Goal: Task Accomplishment & Management: Manage account settings

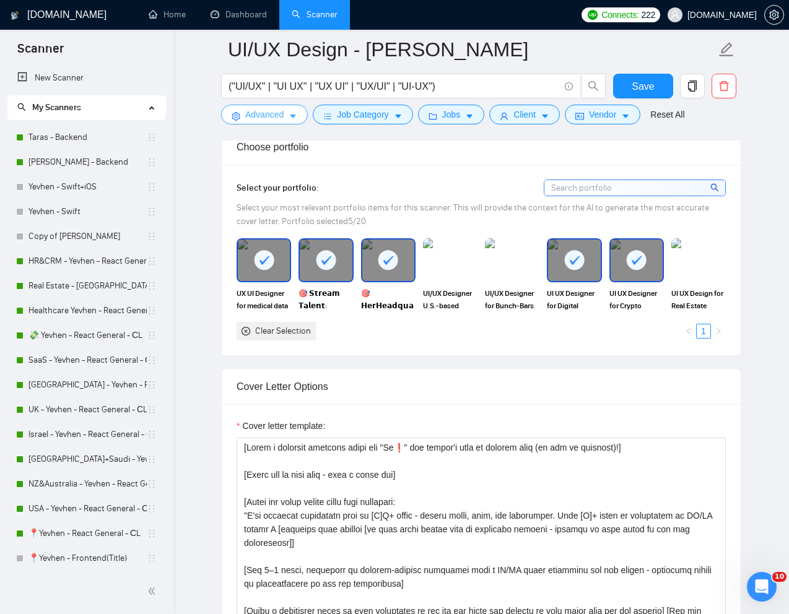
click at [261, 113] on span "Advanced" at bounding box center [264, 115] width 38 height 14
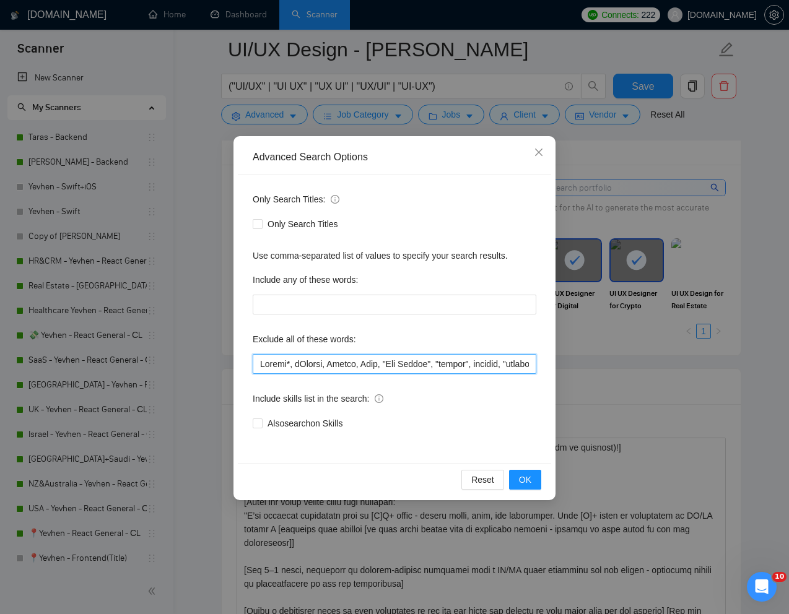
click at [261, 362] on input "text" at bounding box center [395, 364] width 284 height 20
paste input "HTML5"
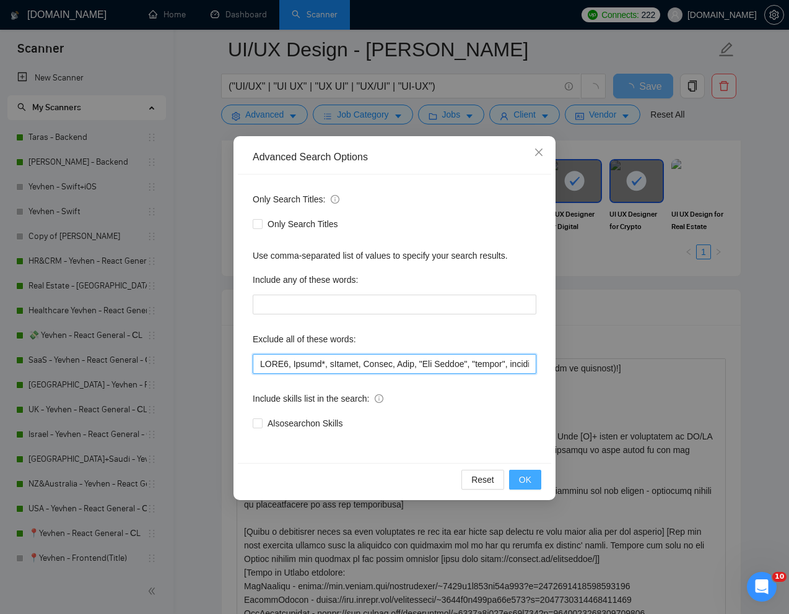
type input "HTML5, Animat*, iGaming, Retool, Ryno, "App Review", "review", website, "produc…"
click at [535, 481] on button "OK" at bounding box center [525, 480] width 32 height 20
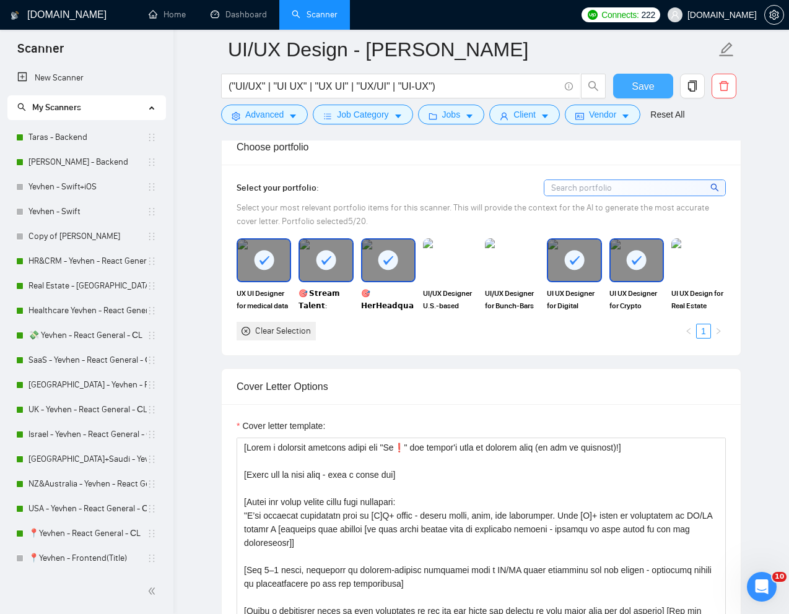
click at [641, 82] on span "Save" at bounding box center [643, 86] width 22 height 15
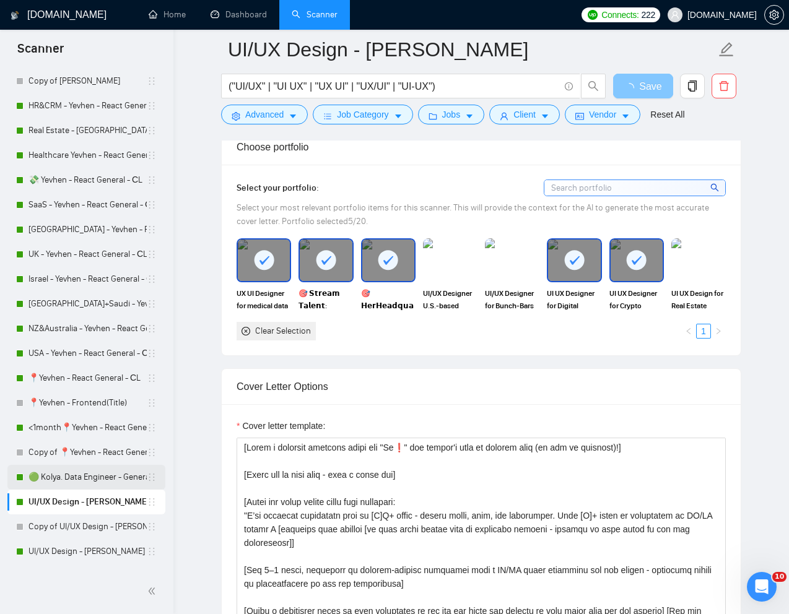
scroll to position [158, 0]
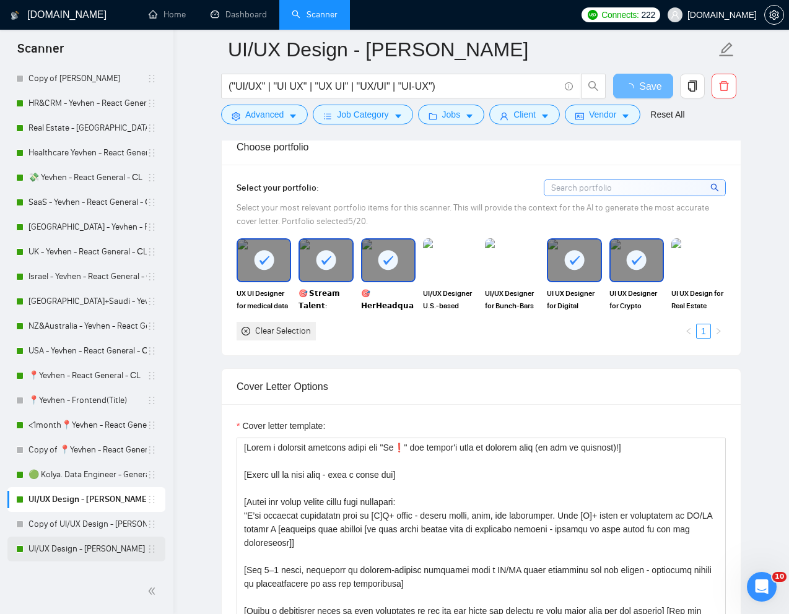
click at [72, 551] on link "UI/UX Design - [PERSON_NAME]" at bounding box center [87, 549] width 118 height 25
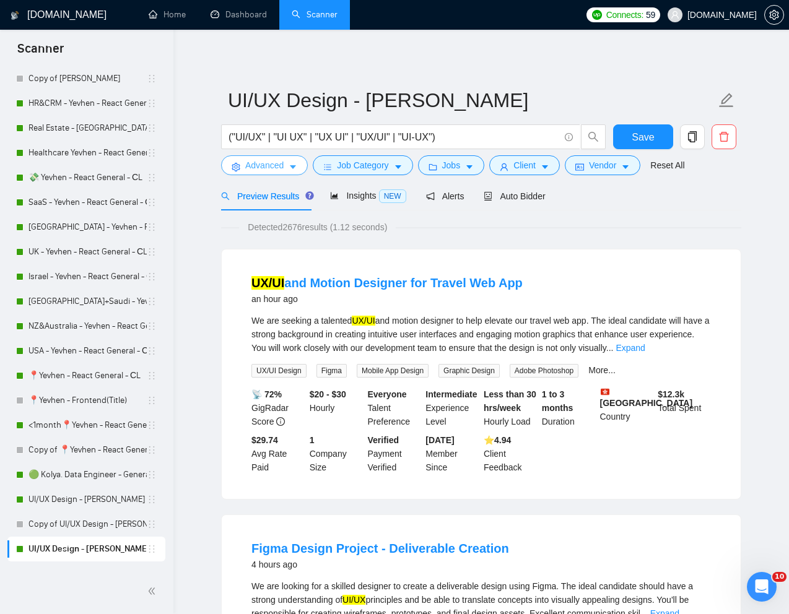
click at [271, 167] on span "Advanced" at bounding box center [264, 166] width 38 height 14
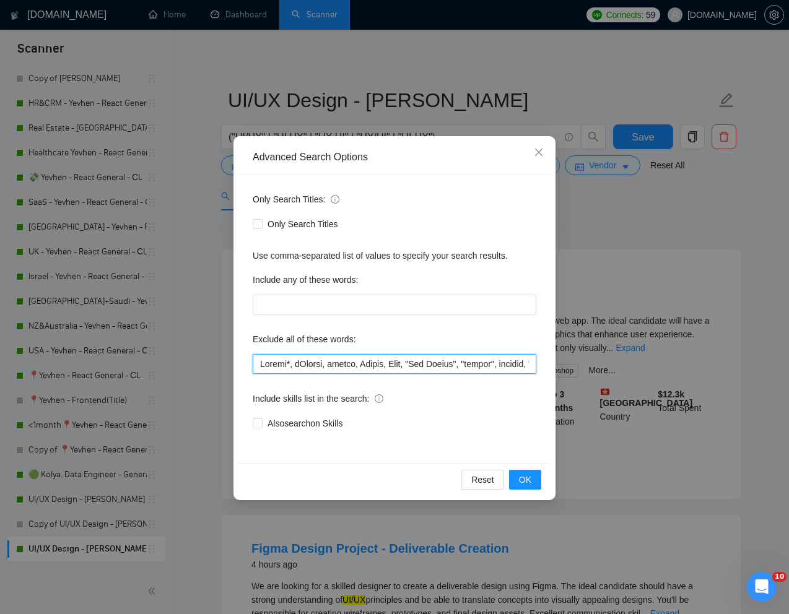
click at [261, 359] on input "text" at bounding box center [395, 364] width 284 height 20
paste input "HTML5"
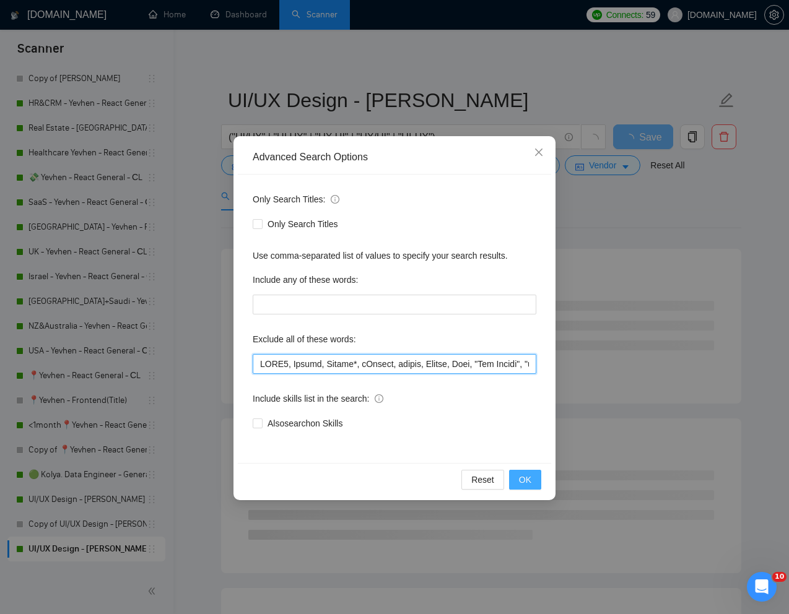
type input "HTML5, Motion, Animat*, iGaming, casino, Retool, Ryno, "App Review", "review", …"
click at [534, 478] on button "OK" at bounding box center [525, 480] width 32 height 20
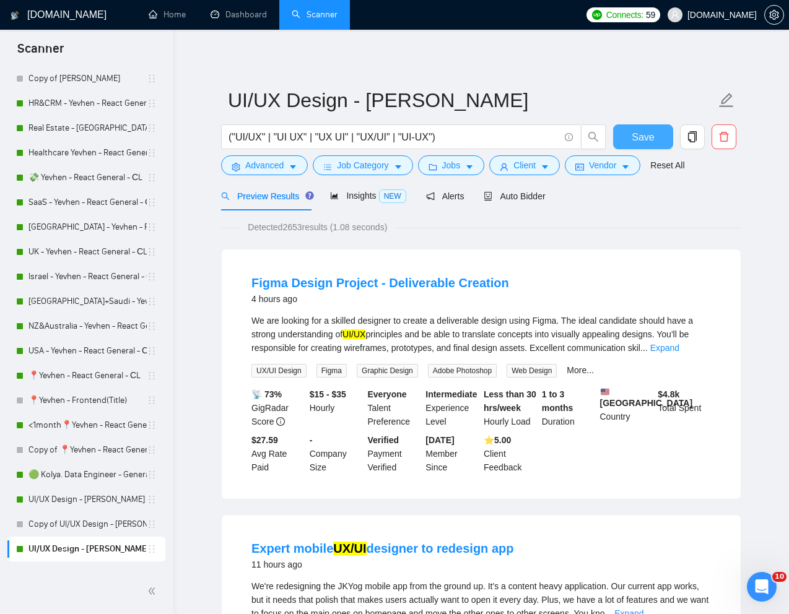
click at [644, 133] on span "Save" at bounding box center [643, 136] width 22 height 15
click at [71, 497] on link "UI/UX Design - [PERSON_NAME]" at bounding box center [87, 500] width 118 height 25
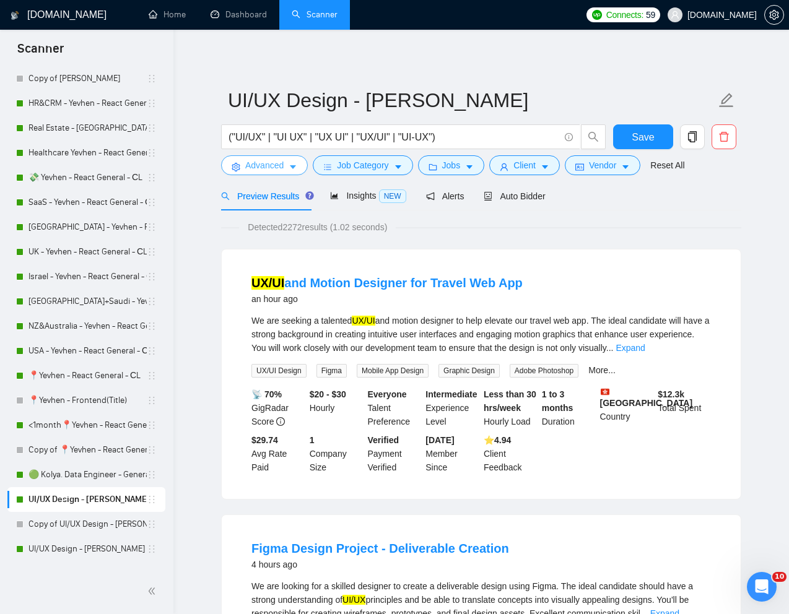
click at [263, 167] on span "Advanced" at bounding box center [264, 166] width 38 height 14
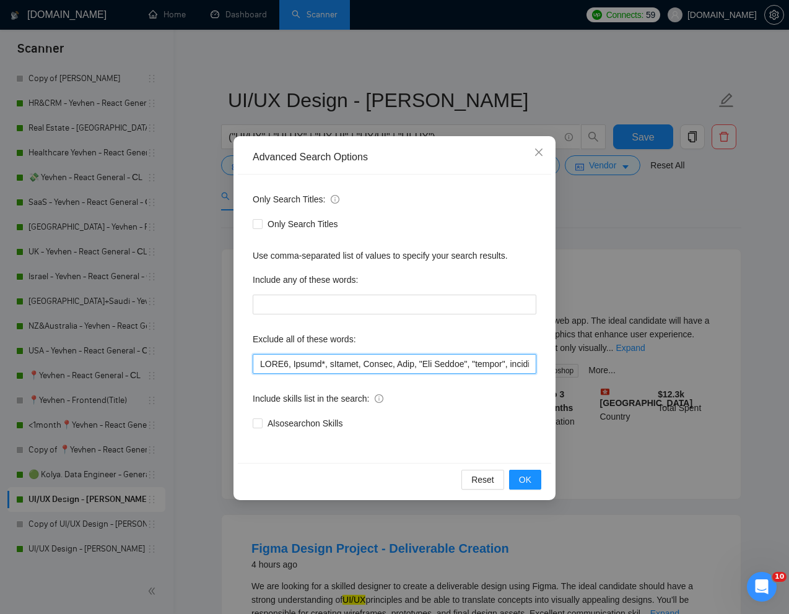
click at [261, 364] on input "text" at bounding box center [395, 364] width 284 height 20
type input "Motion, HTML5, Animat*, iGaming, Retool, Ryno, "App Review", "review", website,…"
click at [514, 476] on button "OK" at bounding box center [525, 480] width 32 height 20
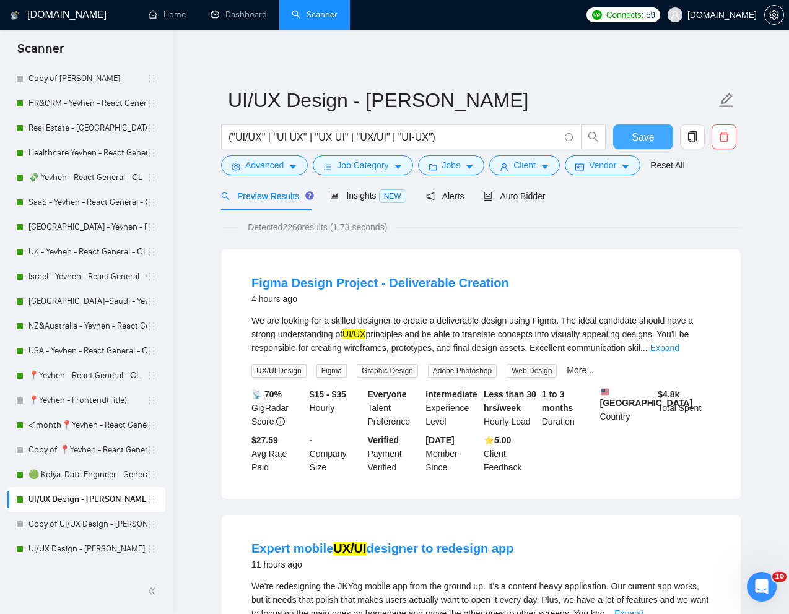
click at [627, 140] on button "Save" at bounding box center [643, 137] width 60 height 25
